Goal: Navigation & Orientation: Go to known website

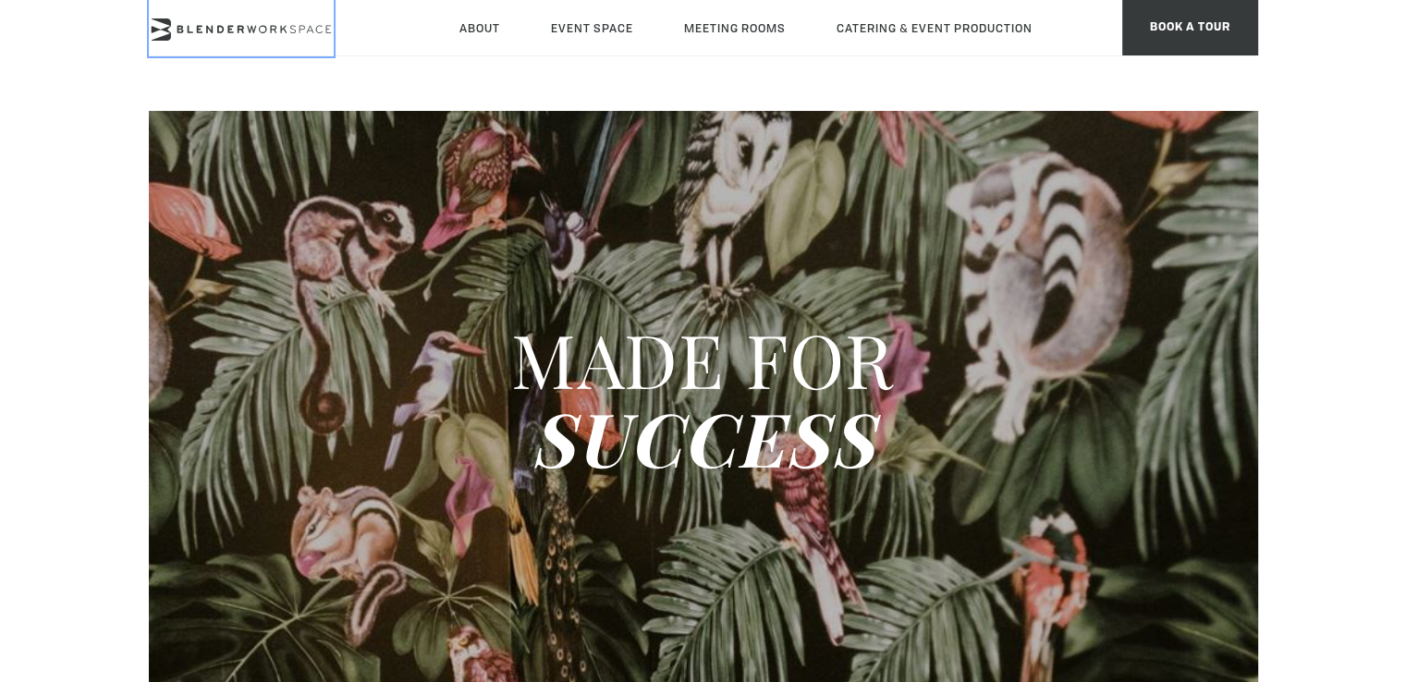
click at [277, 34] on icon at bounding box center [241, 29] width 185 height 22
